Goal: Task Accomplishment & Management: Use online tool/utility

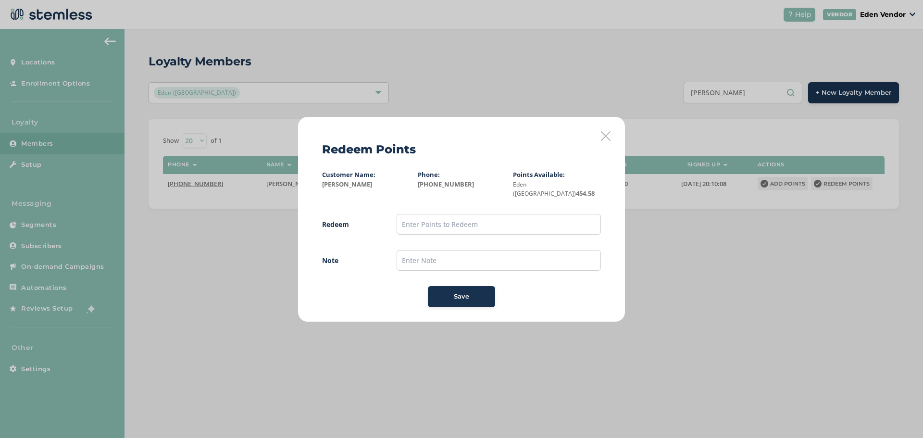
click at [608, 141] on icon at bounding box center [606, 136] width 10 height 10
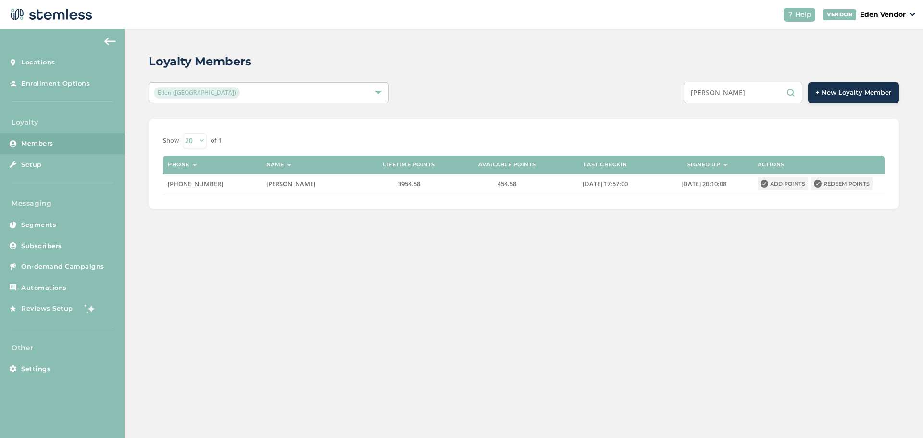
drag, startPoint x: 734, startPoint y: 95, endPoint x: 679, endPoint y: 92, distance: 54.9
click at [679, 92] on div "[PERSON_NAME] + New Loyalty Member" at bounding box center [679, 93] width 437 height 22
type input "[PERSON_NAME]"
click at [891, 187] on div "Show [PHONE_NUMBER] of 1 Phone Name Lifetime points Available points Last check…" at bounding box center [524, 164] width 750 height 90
click at [575, 195] on div "Show [PHONE_NUMBER] of 1 Phone Name Lifetime points Available points Last check…" at bounding box center [524, 164] width 750 height 90
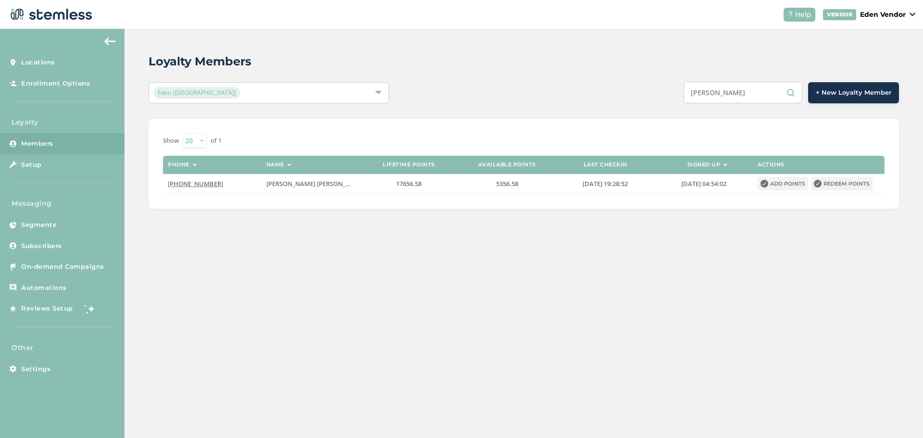
click at [570, 197] on div "Show [PHONE_NUMBER] of 1 Phone Name Lifetime points Available points Last check…" at bounding box center [524, 164] width 750 height 90
click at [847, 183] on button "Redeem points" at bounding box center [842, 183] width 62 height 13
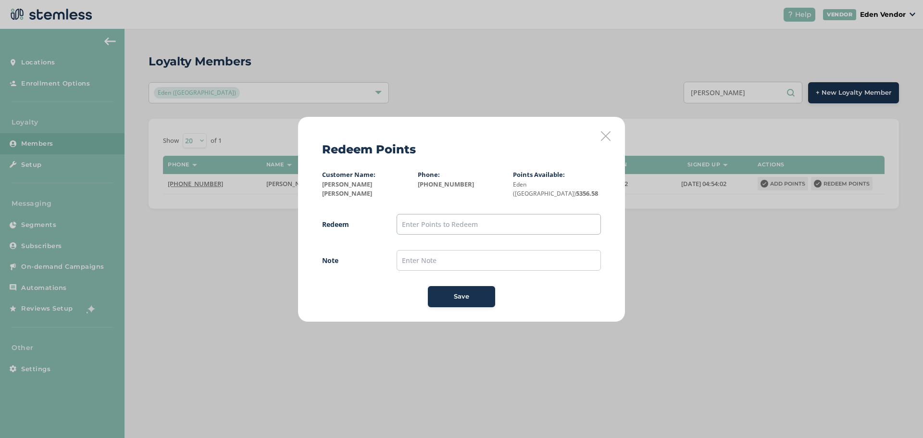
click at [497, 220] on input "text" at bounding box center [499, 224] width 204 height 21
click at [613, 301] on div "Redeem Points Customer Name: [PERSON_NAME] [PERSON_NAME] Phone: [PHONE_NUMBER] …" at bounding box center [461, 219] width 327 height 205
click at [516, 217] on input "text" at bounding box center [499, 224] width 204 height 21
type input "1"
type input "2000"
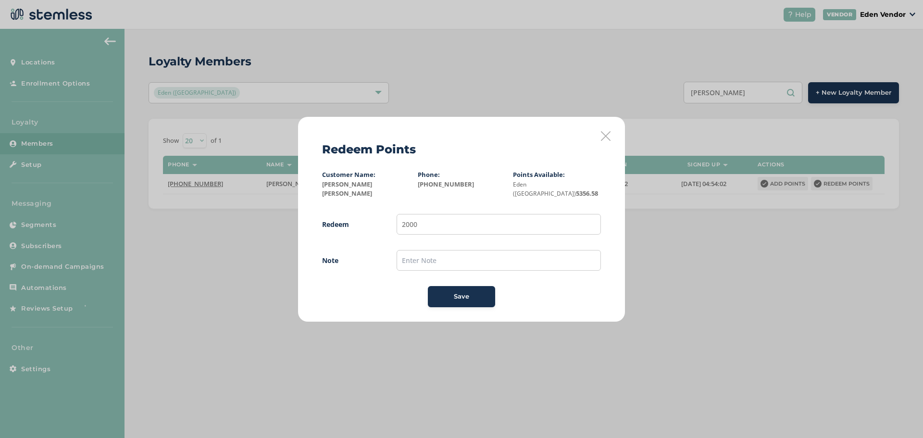
click at [460, 292] on span "Save" at bounding box center [461, 297] width 15 height 10
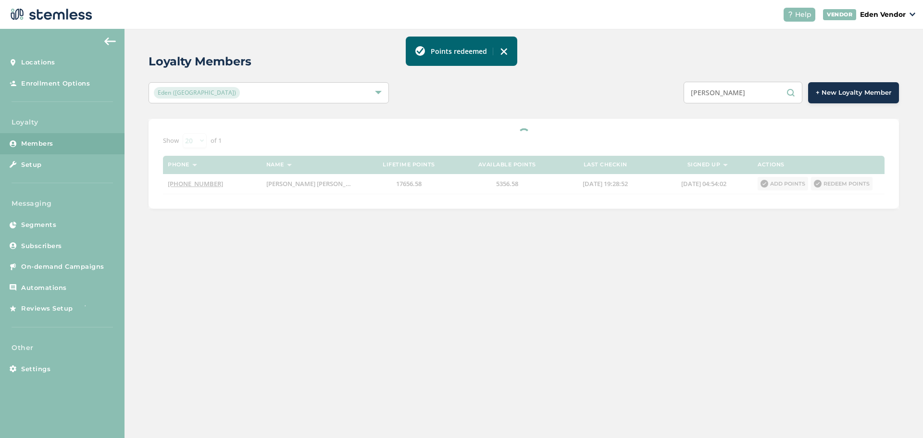
click at [513, 276] on div "Loyalty Members Eden (Okmulgee) [PERSON_NAME] + New Loyalty Member Show [PHONE_…" at bounding box center [524, 233] width 798 height 409
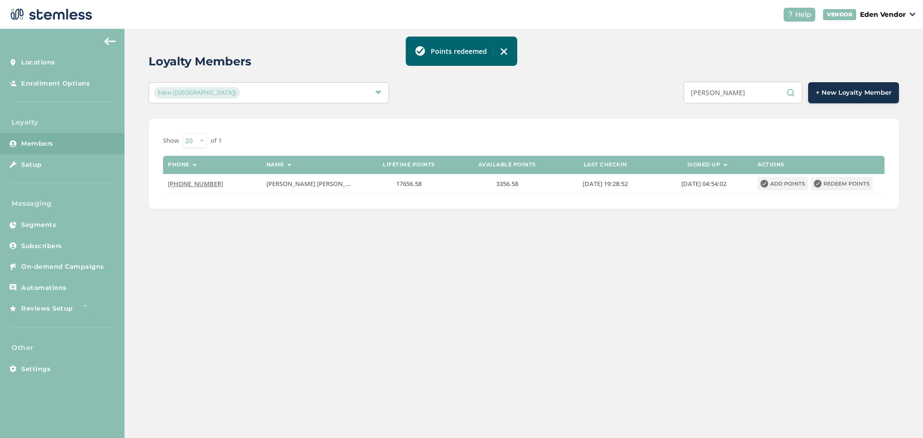
click at [503, 381] on div "Loyalty Members Eden (Okmulgee) [PERSON_NAME] + New Loyalty Member Show [PHONE_…" at bounding box center [524, 233] width 798 height 409
